Goal: Task Accomplishment & Management: Manage account settings

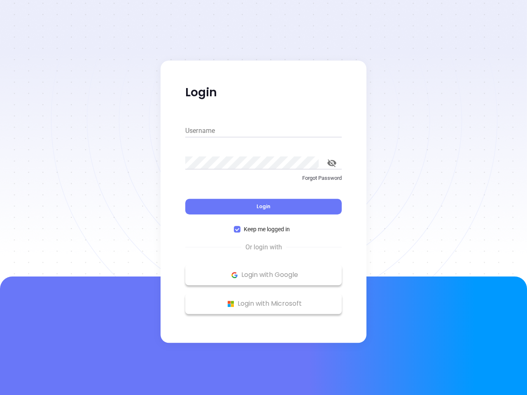
click at [263, 197] on div "Login" at bounding box center [263, 202] width 156 height 26
click at [263, 131] on input "Username" at bounding box center [263, 130] width 156 height 13
click at [332, 163] on icon "toggle password visibility" at bounding box center [331, 163] width 9 height 8
click at [263, 207] on span "Login" at bounding box center [263, 206] width 14 height 7
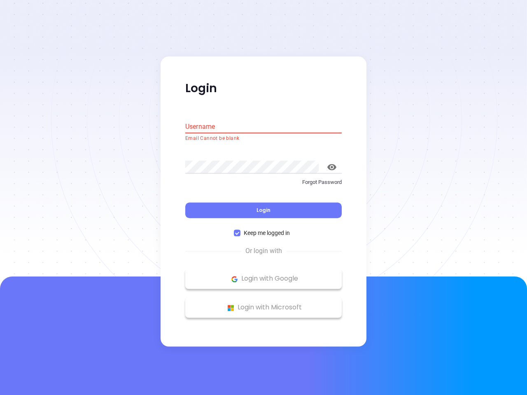
click at [263, 229] on span "Keep me logged in" at bounding box center [266, 233] width 53 height 9
click at [240, 230] on input "Keep me logged in" at bounding box center [237, 233] width 7 height 7
checkbox input "false"
click at [263, 275] on p "Login with Google" at bounding box center [263, 279] width 148 height 12
click at [263, 304] on p "Login with Microsoft" at bounding box center [263, 308] width 148 height 12
